Goal: Information Seeking & Learning: Learn about a topic

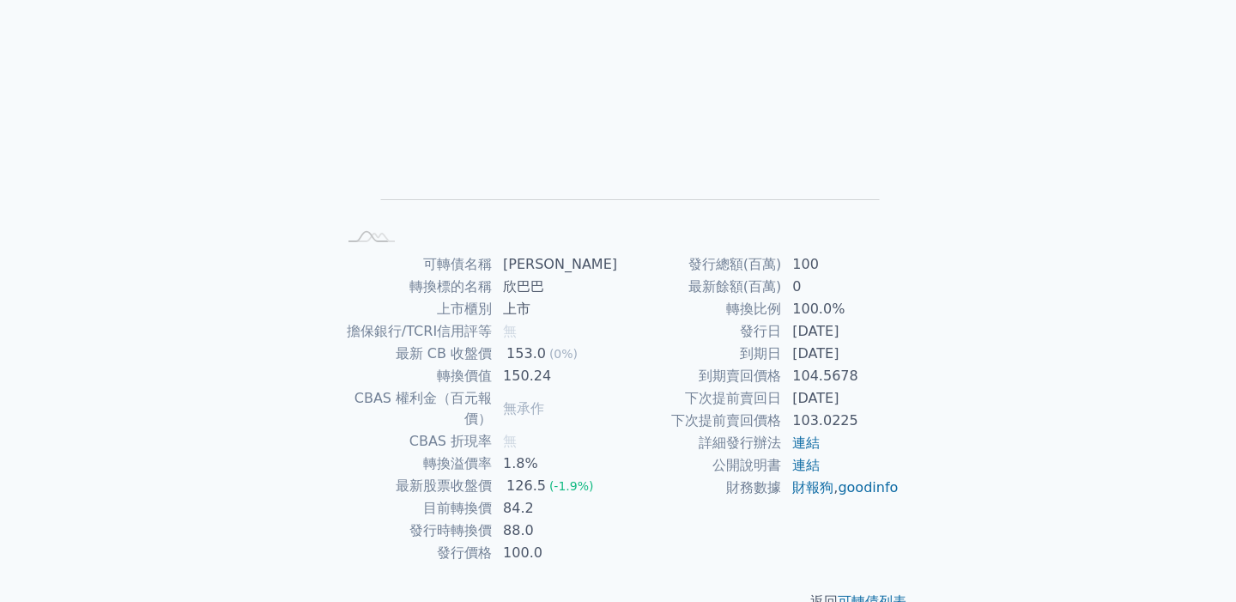
scroll to position [170, 0]
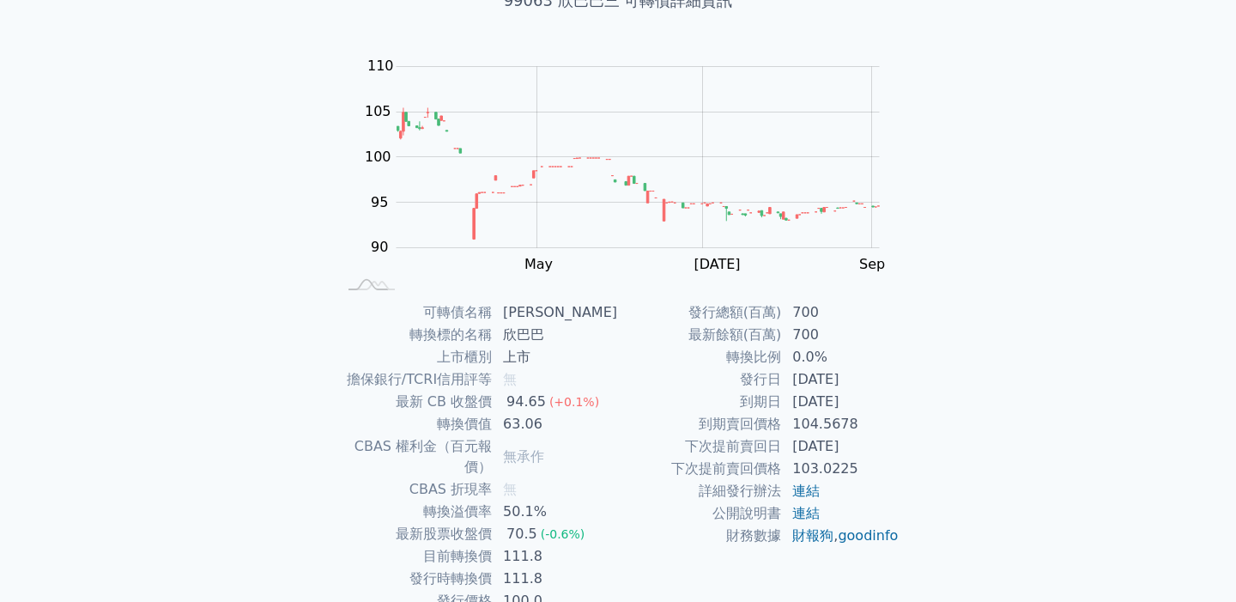
scroll to position [124, 0]
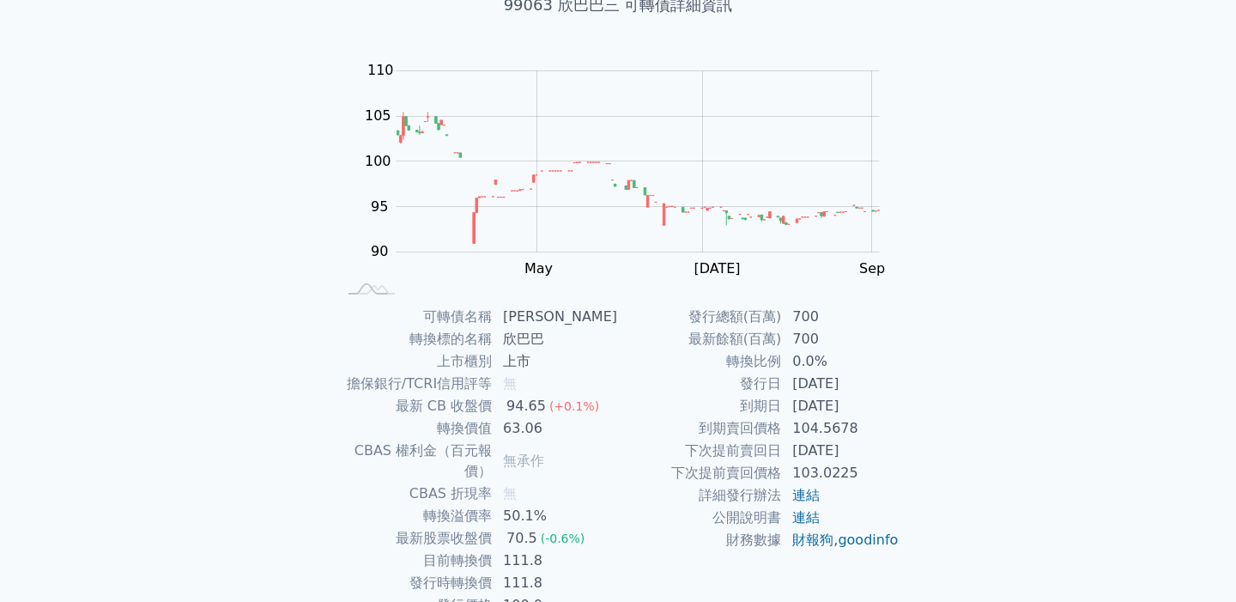
drag, startPoint x: 934, startPoint y: 424, endPoint x: 899, endPoint y: 369, distance: 64.8
click at [899, 369] on div "可轉債列表 › 99063 欣巴巴三 99063 欣巴巴三 可轉債詳細資訊 Zoom Out 100 80 85 90 95 100 105 110 115 …" at bounding box center [617, 305] width 659 height 774
drag, startPoint x: 561, startPoint y: 430, endPoint x: 496, endPoint y: 429, distance: 65.2
click at [496, 429] on tr "轉換價值 63.06" at bounding box center [477, 428] width 282 height 22
click at [582, 505] on td "50.1%" at bounding box center [555, 516] width 125 height 22
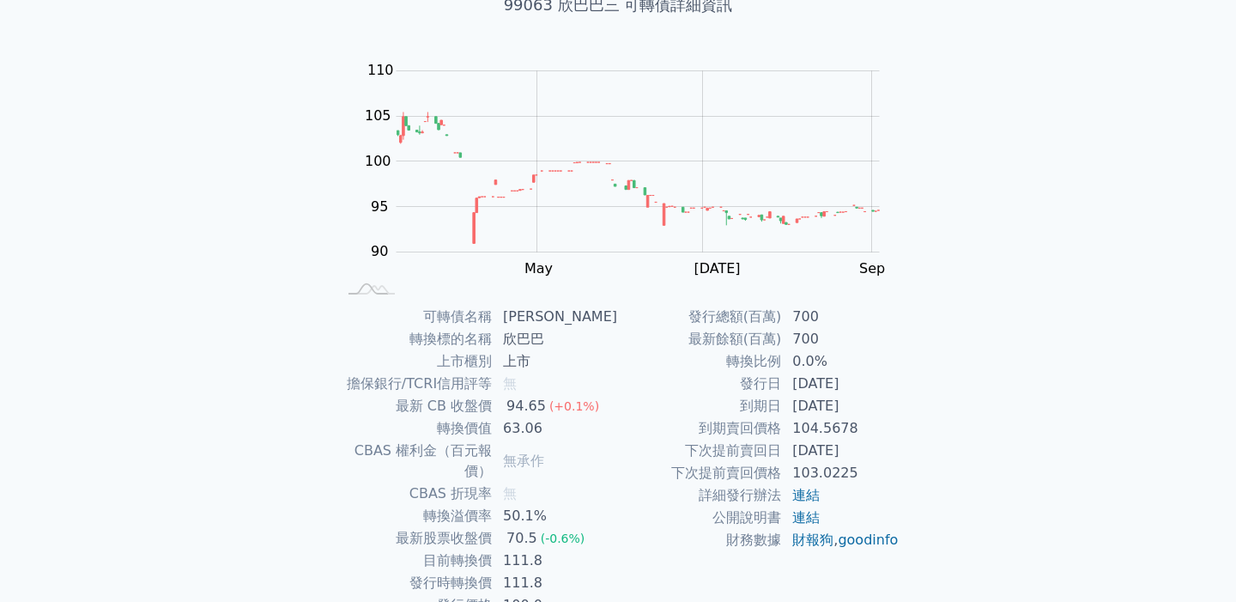
scroll to position [193, 0]
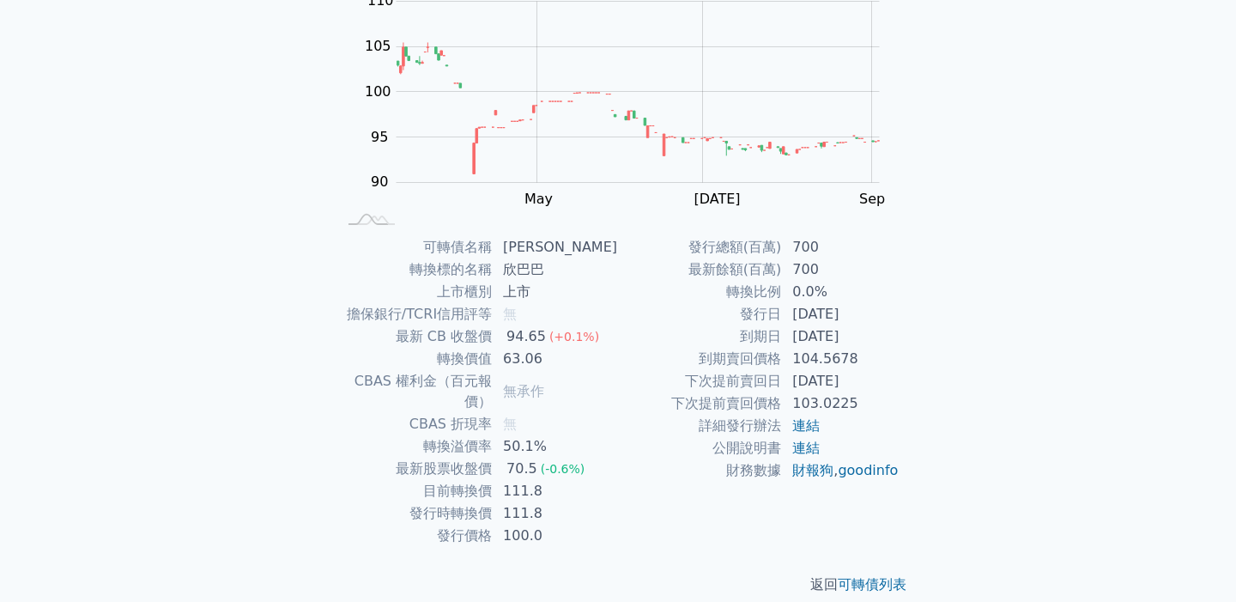
drag, startPoint x: 560, startPoint y: 476, endPoint x: 554, endPoint y: 463, distance: 14.7
click at [554, 480] on td "111.8" at bounding box center [555, 491] width 125 height 22
click at [689, 341] on td "到期日" at bounding box center [700, 336] width 164 height 22
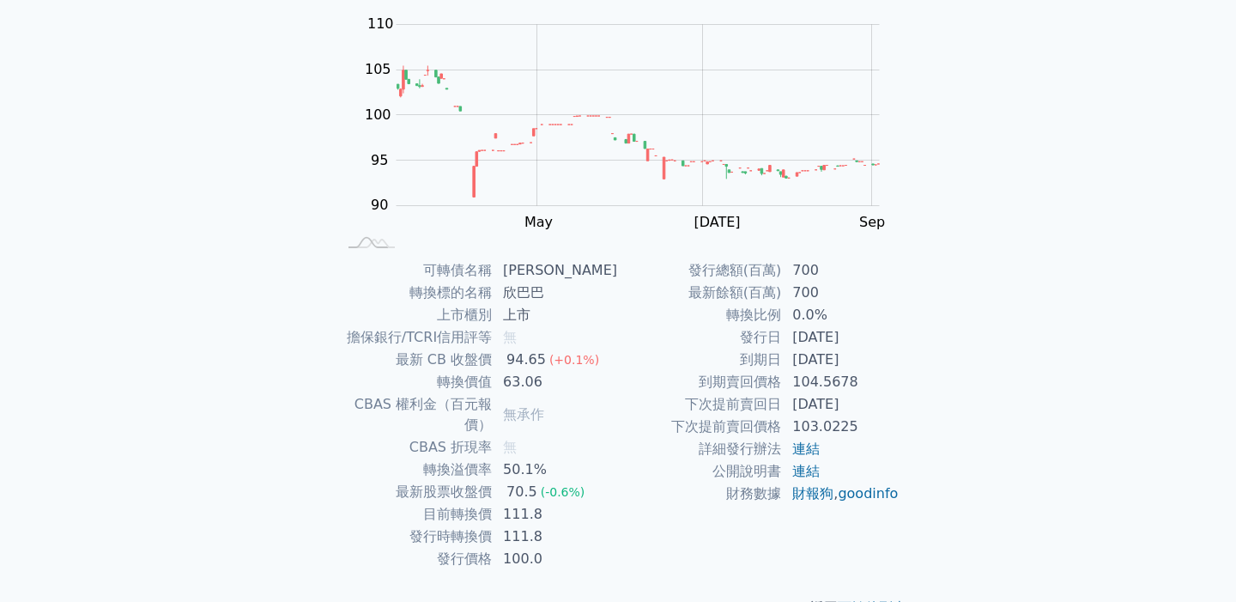
scroll to position [168, 0]
click at [960, 194] on div "可轉債列表 財務數據 可轉債列表 財務數據 登入／註冊 登入／註冊 可轉債列表 › 99063 欣巴巴三 99063 欣巴巴三 可轉債詳細資訊 Zoom Ou…" at bounding box center [618, 239] width 1236 height 815
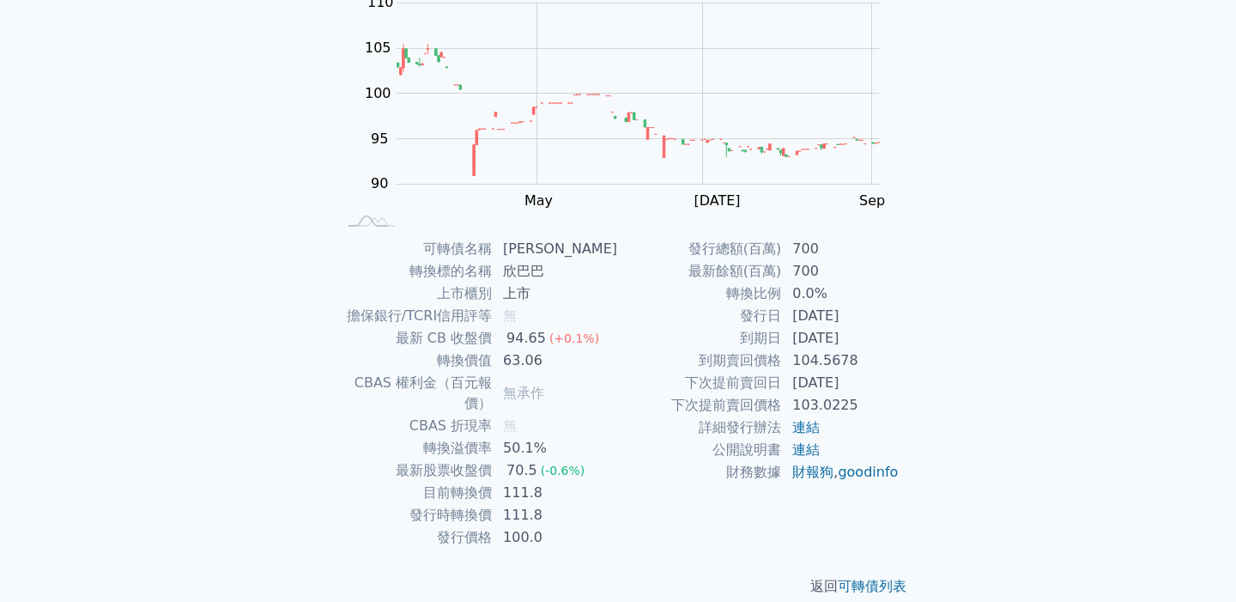
scroll to position [193, 0]
click at [960, 193] on div "可轉債列表 財務數據 可轉債列表 財務數據 登入／註冊 登入／註冊 可轉債列表 › 99063 欣巴巴三 99063 欣巴巴三 可轉債詳細資訊 Zoom Ou…" at bounding box center [618, 214] width 1236 height 815
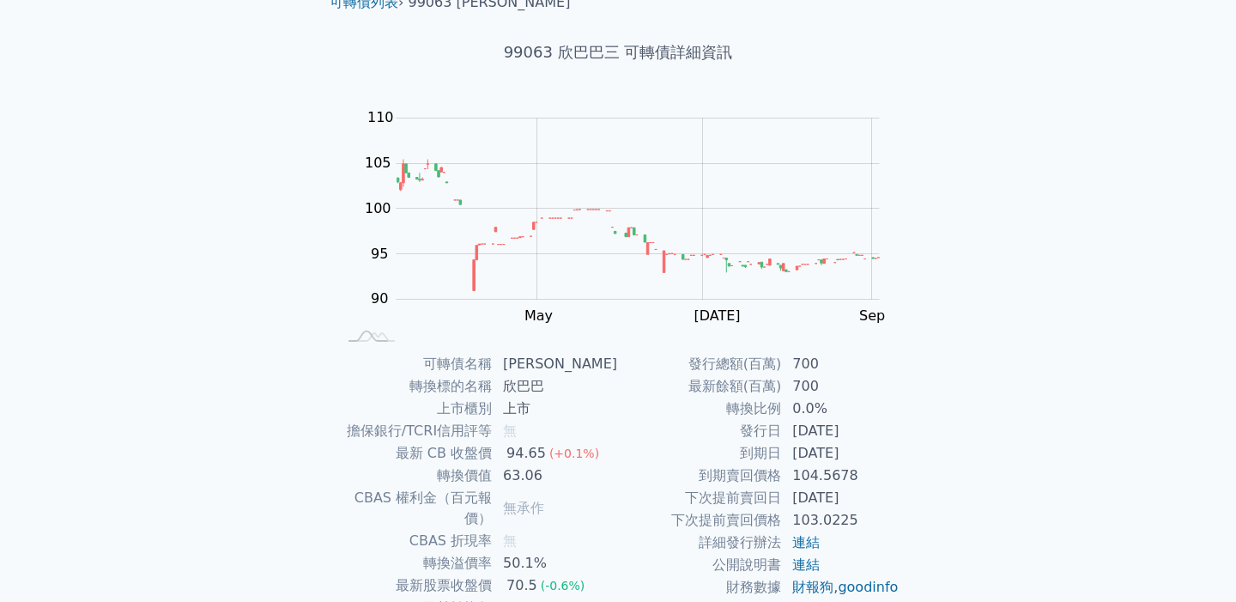
scroll to position [178, 0]
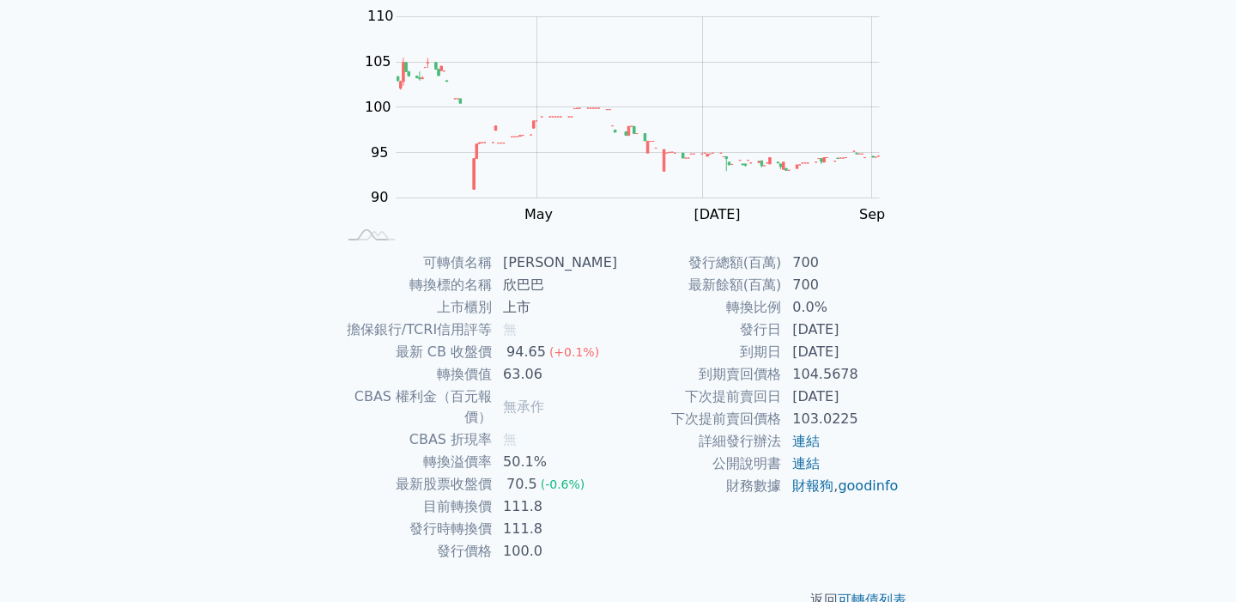
click at [1030, 253] on div "可轉債列表 財務數據 可轉債列表 財務數據 登入／註冊 登入／註冊 可轉債列表 › 99063 欣巴巴三 99063 欣巴巴三 可轉債詳細資訊 Zoom Ou…" at bounding box center [618, 229] width 1236 height 815
